Goal: Task Accomplishment & Management: Manage account settings

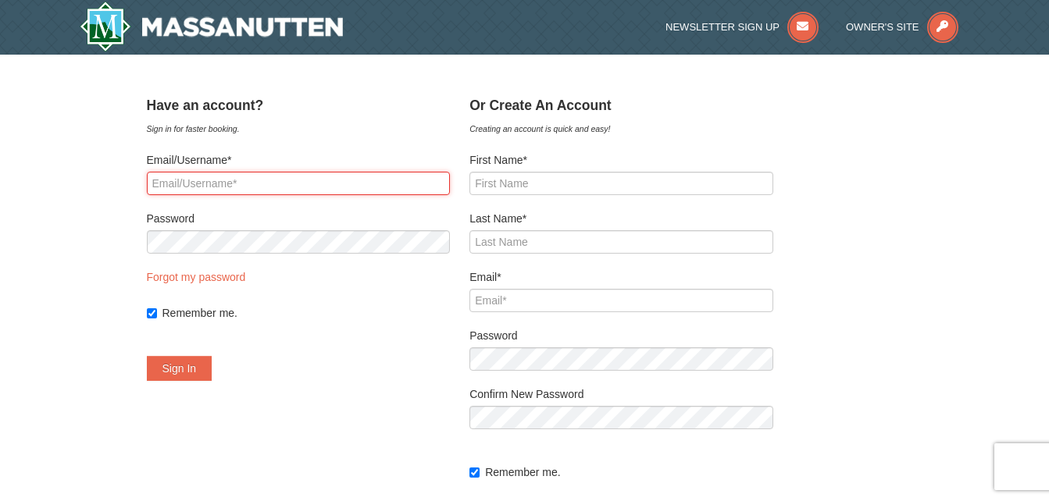
drag, startPoint x: 0, startPoint y: 0, endPoint x: 258, endPoint y: 187, distance: 318.2
click at [258, 187] on input "Email/Username*" at bounding box center [299, 183] width 304 height 23
type input "[EMAIL_ADDRESS][DOMAIN_NAME]"
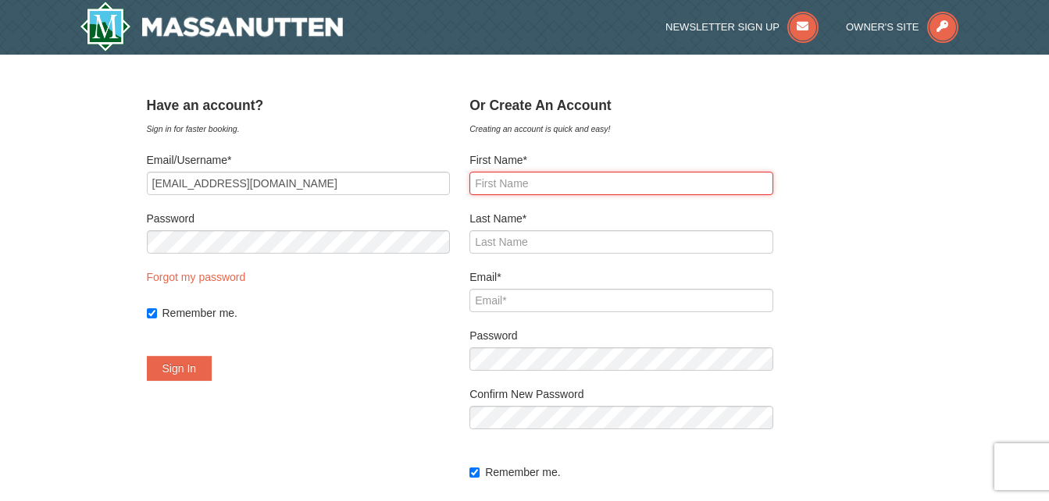
click at [524, 179] on input "First Name*" at bounding box center [621, 183] width 304 height 23
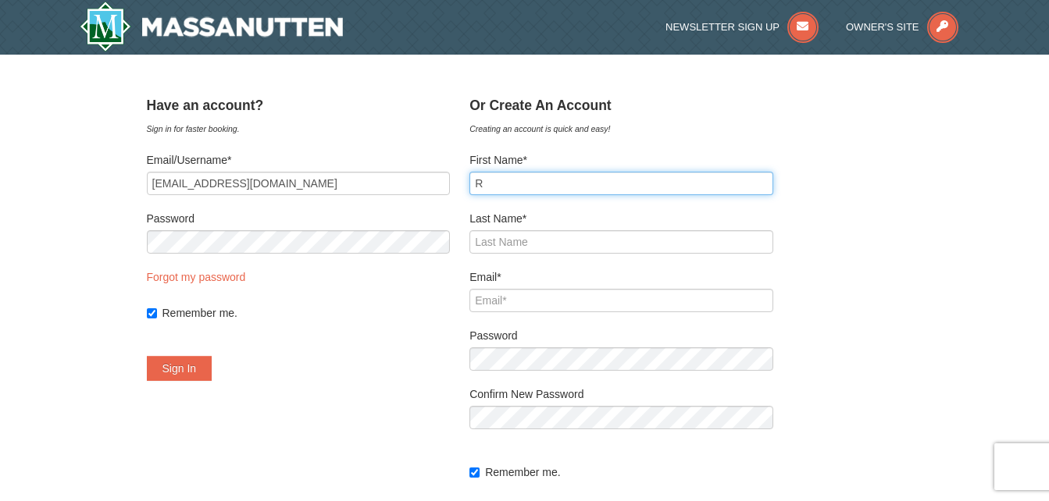
type input "R"
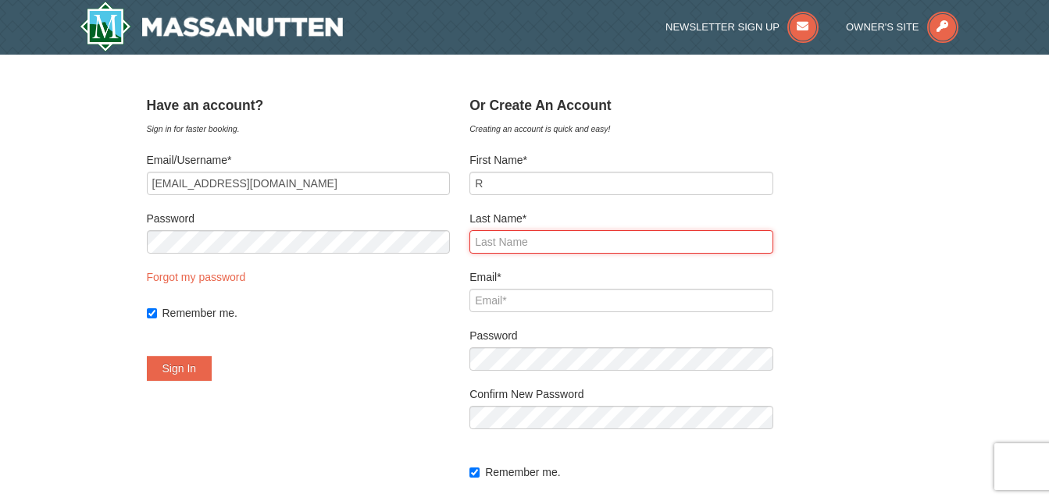
click at [515, 241] on input "Last Name*" at bounding box center [621, 241] width 304 height 23
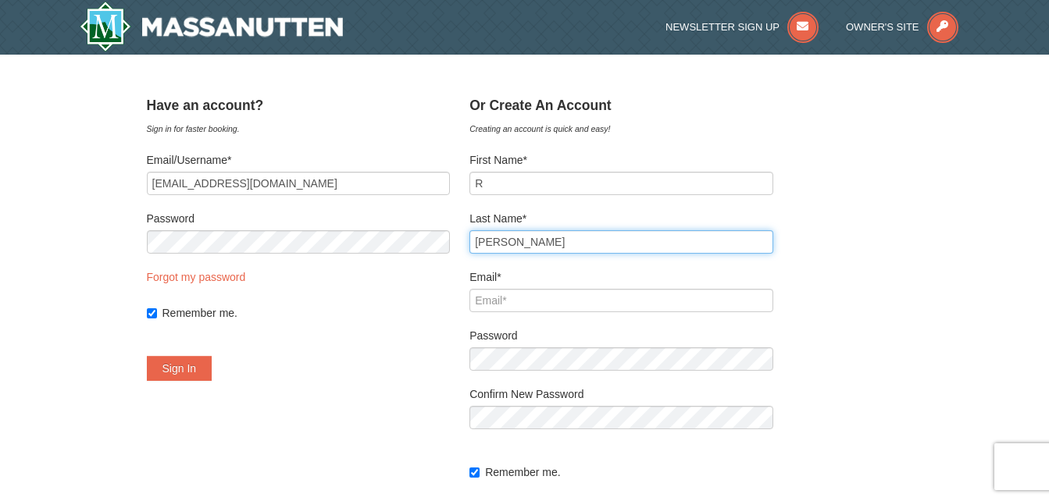
type input "[PERSON_NAME]"
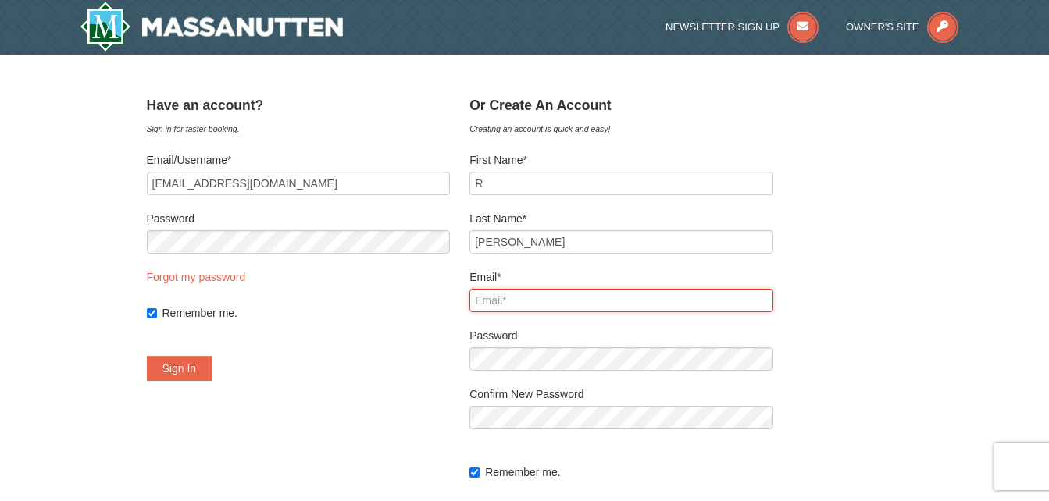
click at [522, 303] on input "Email*" at bounding box center [621, 300] width 304 height 23
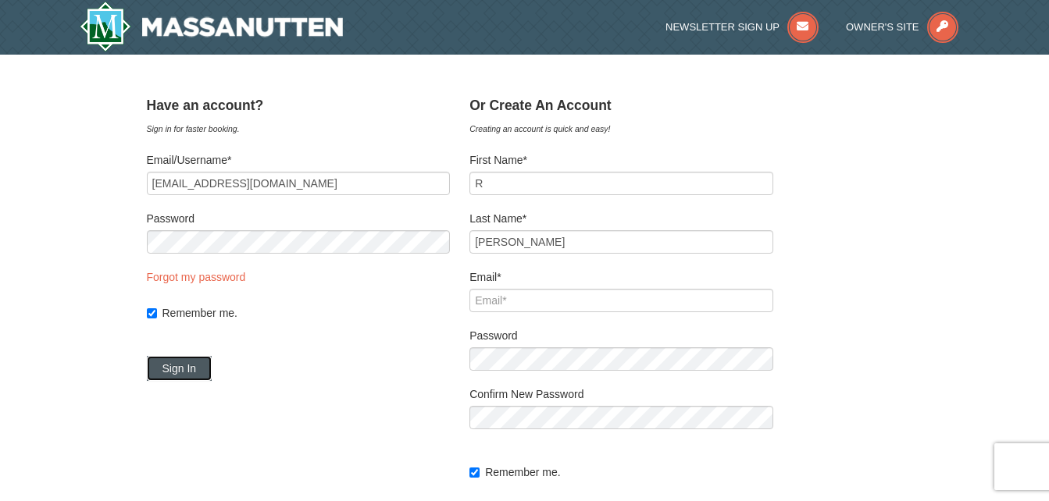
click at [198, 362] on button "Sign In" at bounding box center [180, 368] width 66 height 25
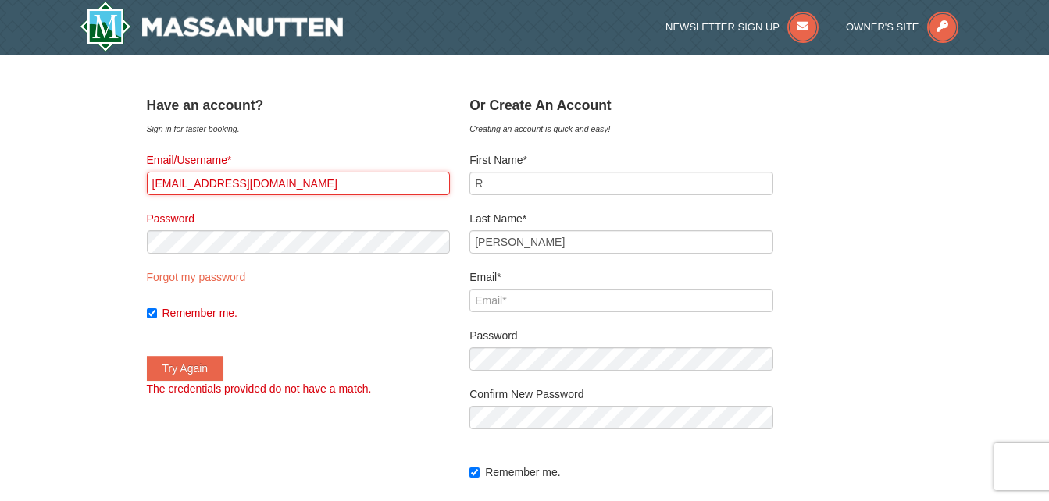
click at [330, 180] on input "[EMAIL_ADDRESS][DOMAIN_NAME]" at bounding box center [299, 183] width 304 height 23
type input "i"
click at [257, 180] on input "Email/Username*" at bounding box center [299, 183] width 304 height 23
type input "[EMAIL_ADDRESS][DOMAIN_NAME]"
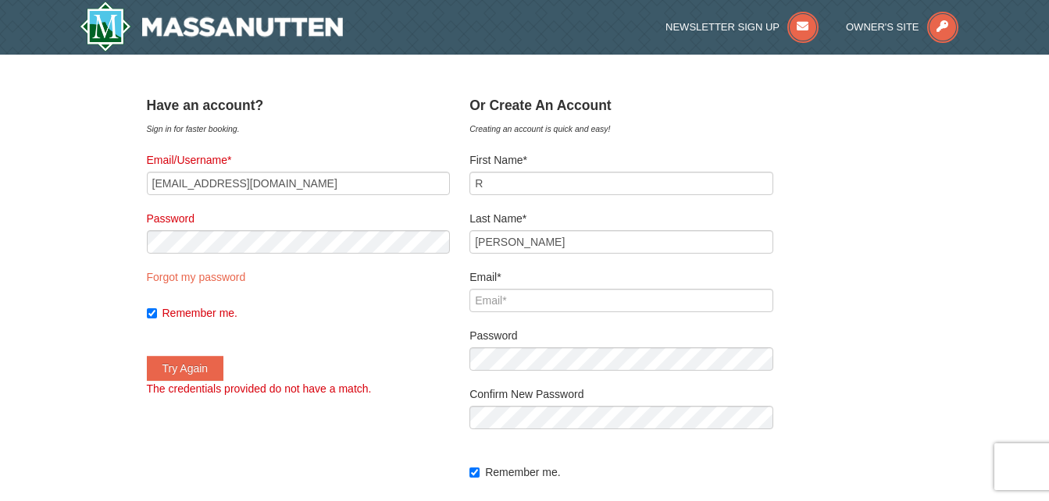
click at [177, 313] on div "Remember me." at bounding box center [299, 313] width 304 height 16
click at [202, 370] on button "Try Again" at bounding box center [185, 368] width 77 height 25
click at [907, 23] on span "Owner's Site" at bounding box center [882, 27] width 73 height 12
